Goal: Information Seeking & Learning: Learn about a topic

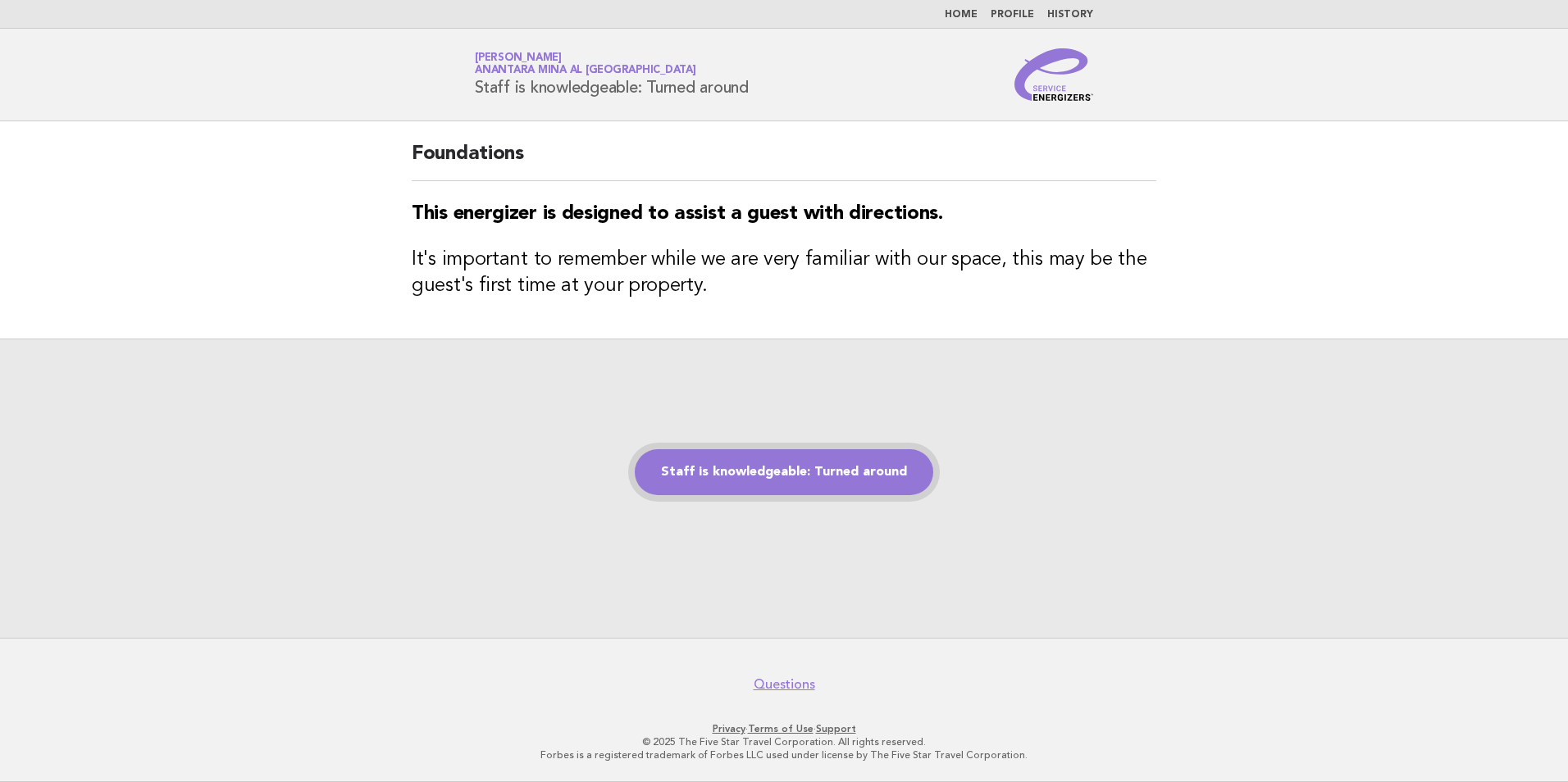
click at [797, 466] on link "Staff is knowledgeable: Turned around" at bounding box center [784, 472] width 299 height 46
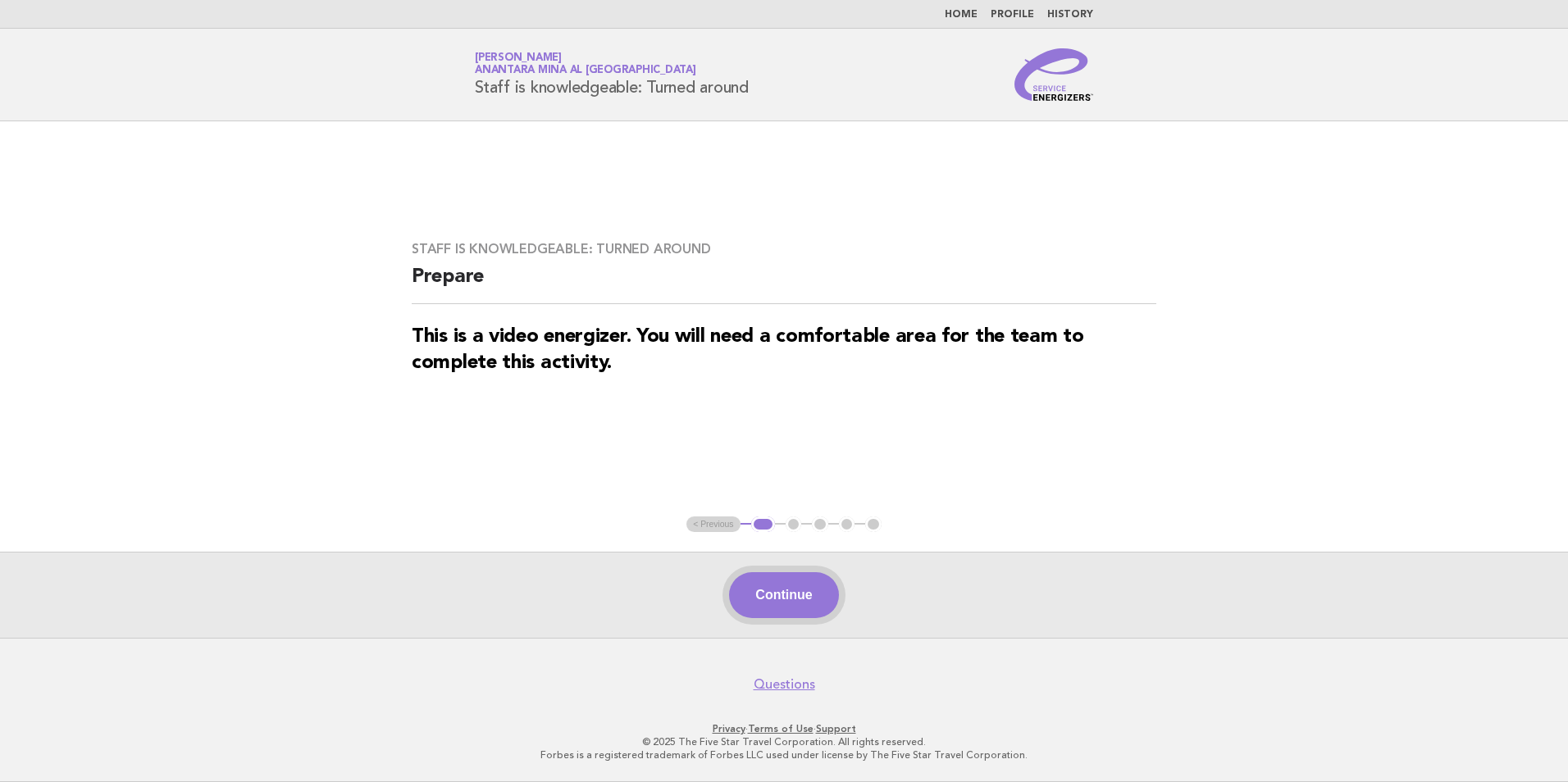
click at [788, 591] on button "Continue" at bounding box center [784, 595] width 109 height 46
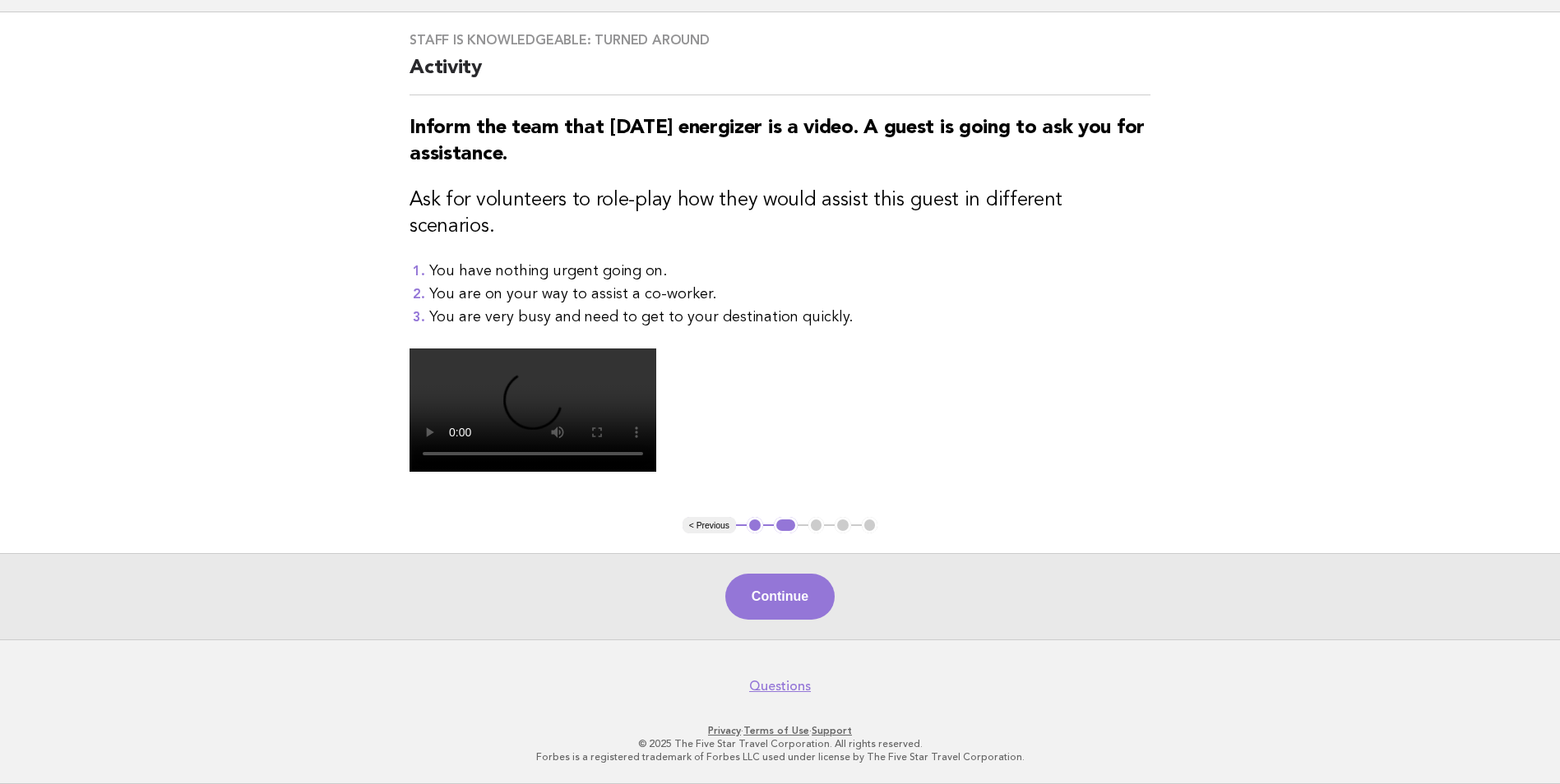
scroll to position [164, 0]
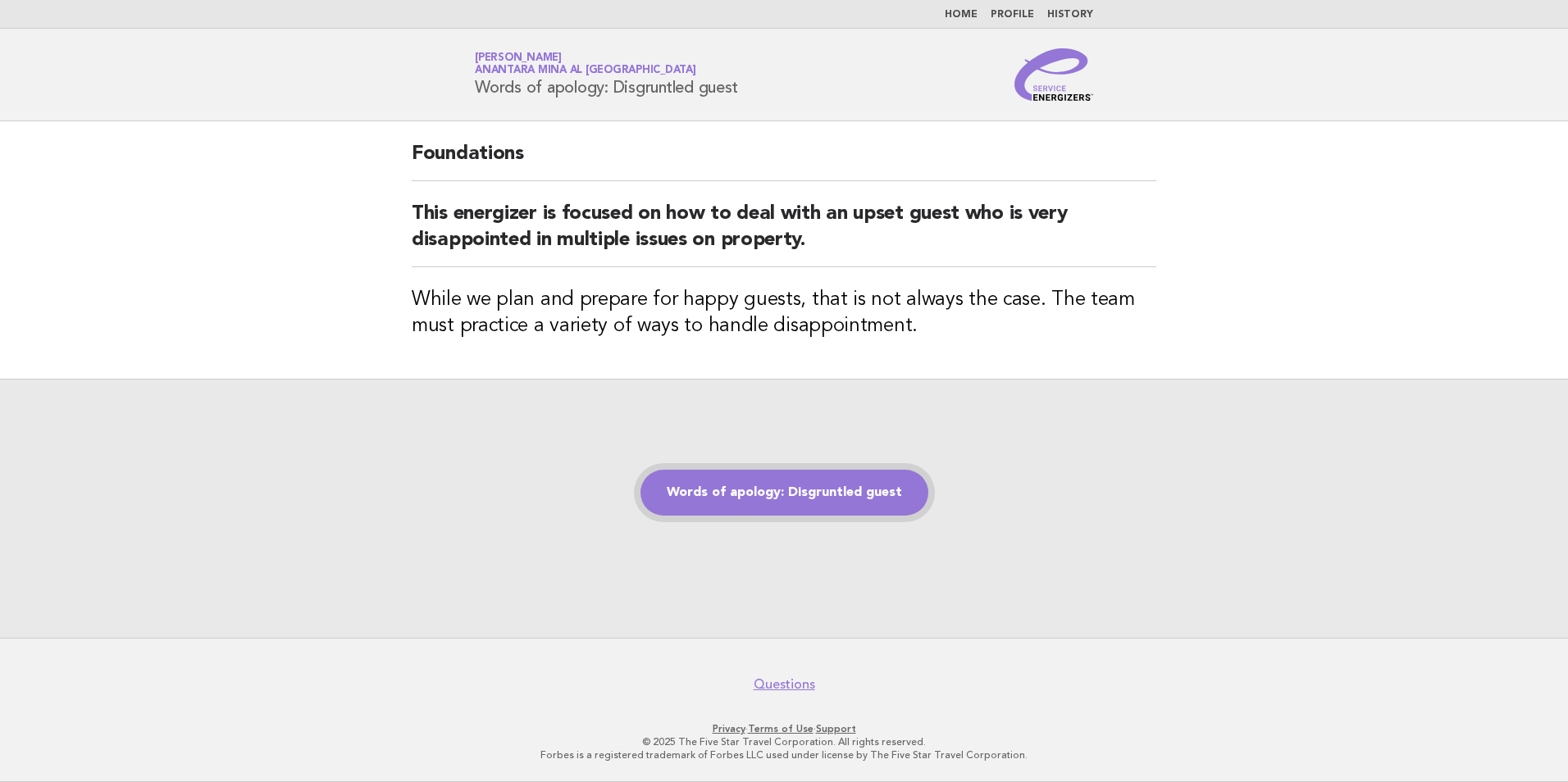
click at [761, 491] on link "Words of apology: Disgruntled guest" at bounding box center [785, 492] width 288 height 46
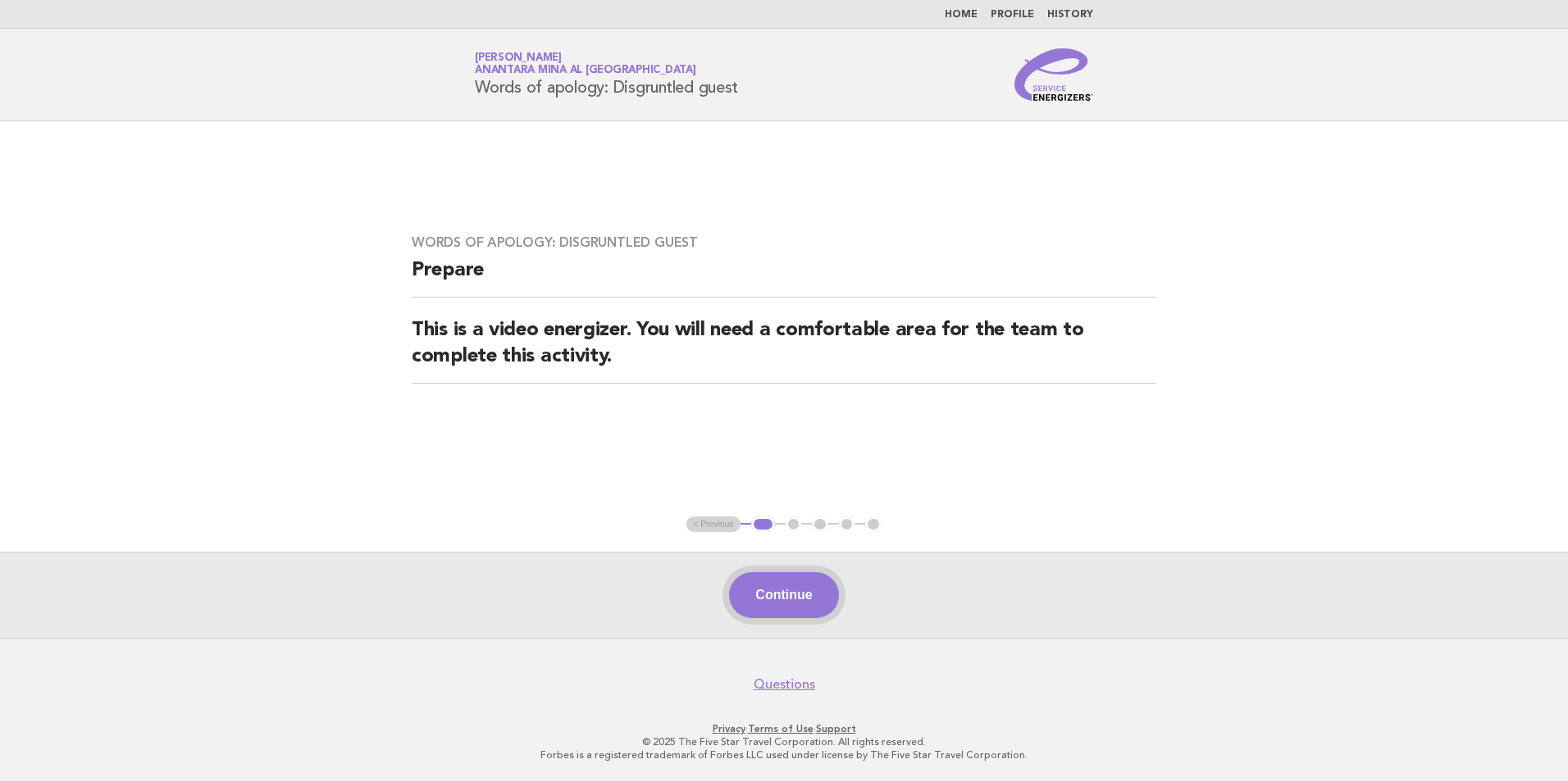
click at [784, 586] on button "Continue" at bounding box center [784, 595] width 109 height 46
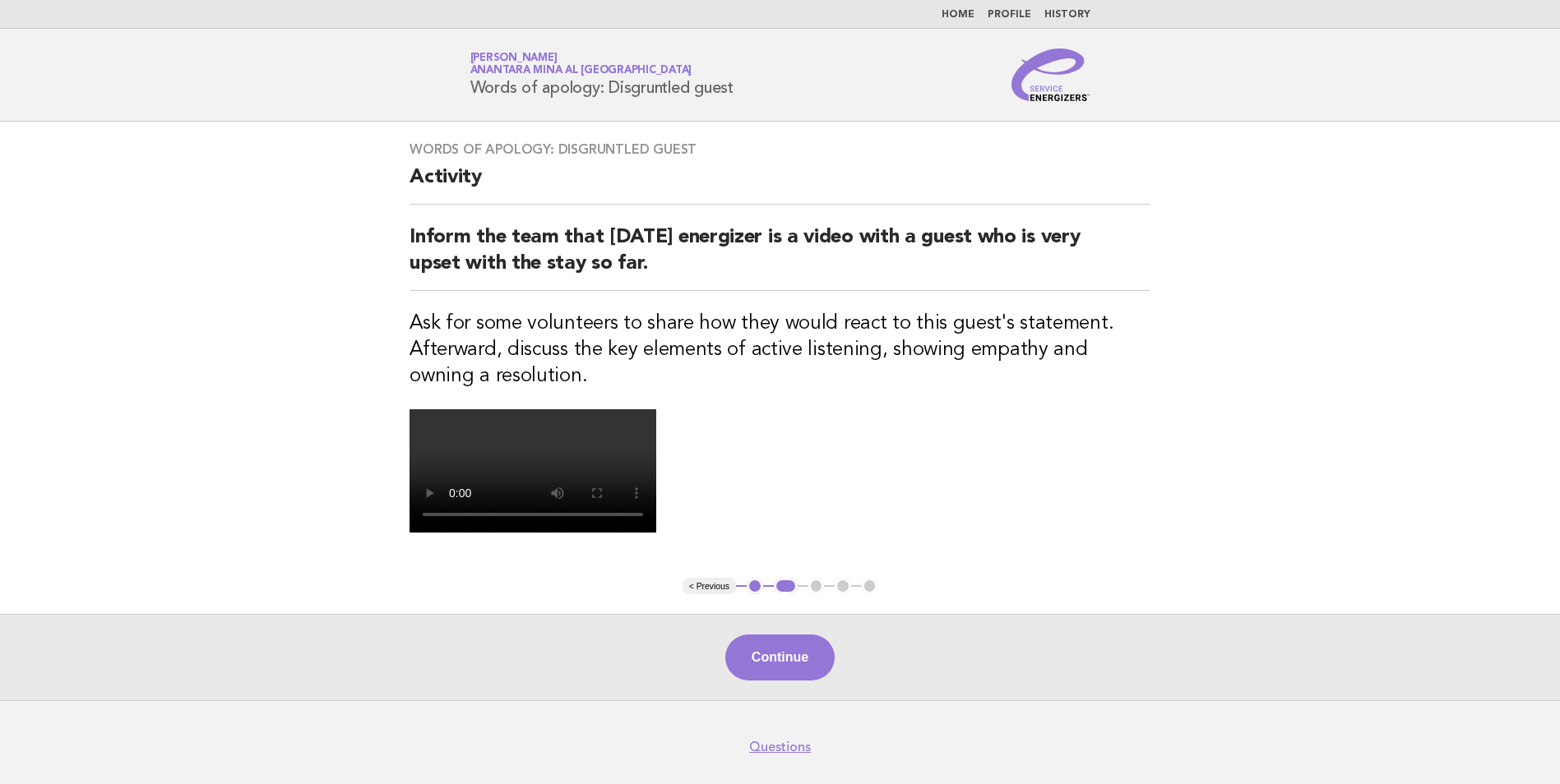
drag, startPoint x: 757, startPoint y: 83, endPoint x: 465, endPoint y: 95, distance: 292.2
click at [465, 95] on div "Service Energizers Saida Elharrouz Anantara Mina al Arab Ras Al Khaimah Resort …" at bounding box center [780, 75] width 666 height 52
copy h1 "Words of apology: Disgruntled guest"
